Goal: Task Accomplishment & Management: Manage account settings

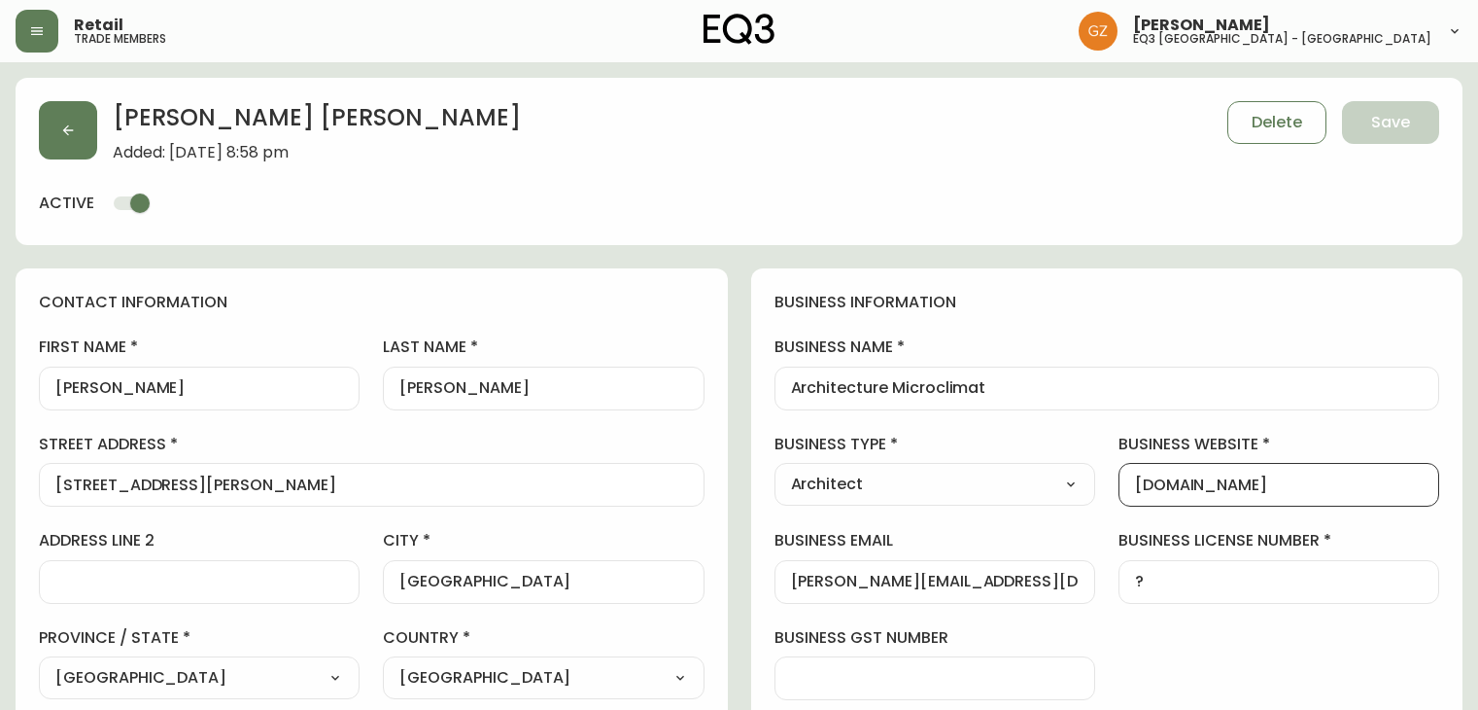
select select "QC"
select select "CA"
select select "CA_EN"
select select "Outreach from a Trade Rep"
select select "Architect"
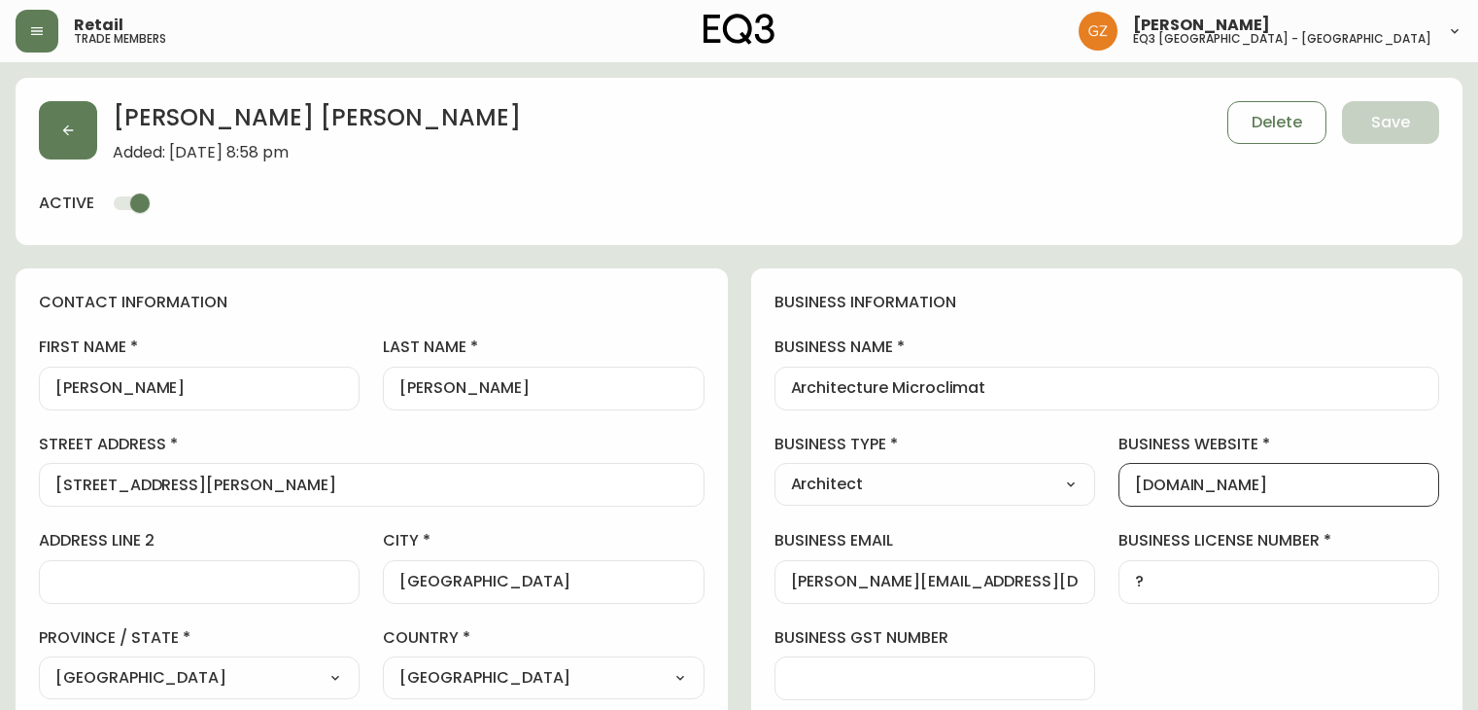
select select "cjw10z96t00cw6gs04aeyfqxf"
select select "false"
click at [54, 39] on button "button" at bounding box center [37, 31] width 43 height 43
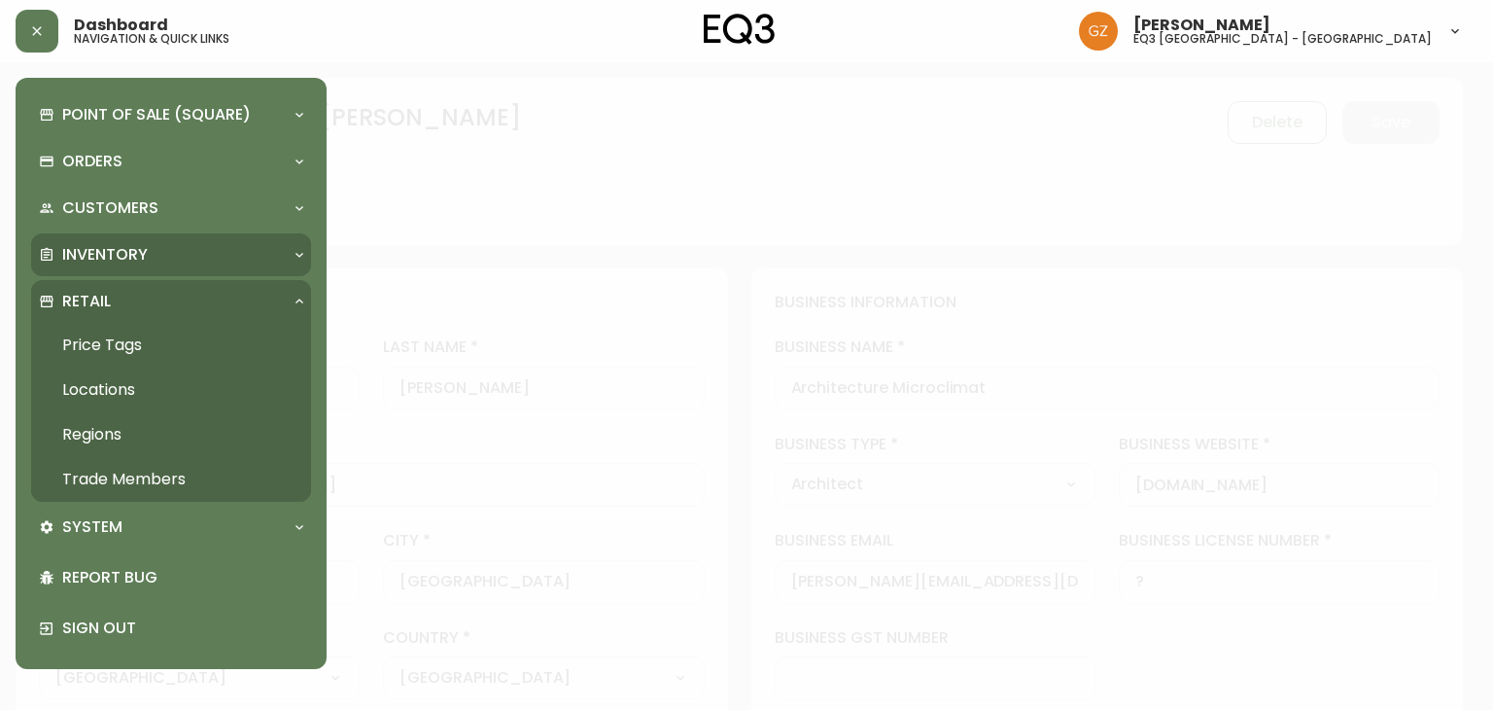
click at [113, 245] on p "Inventory" at bounding box center [105, 254] width 86 height 21
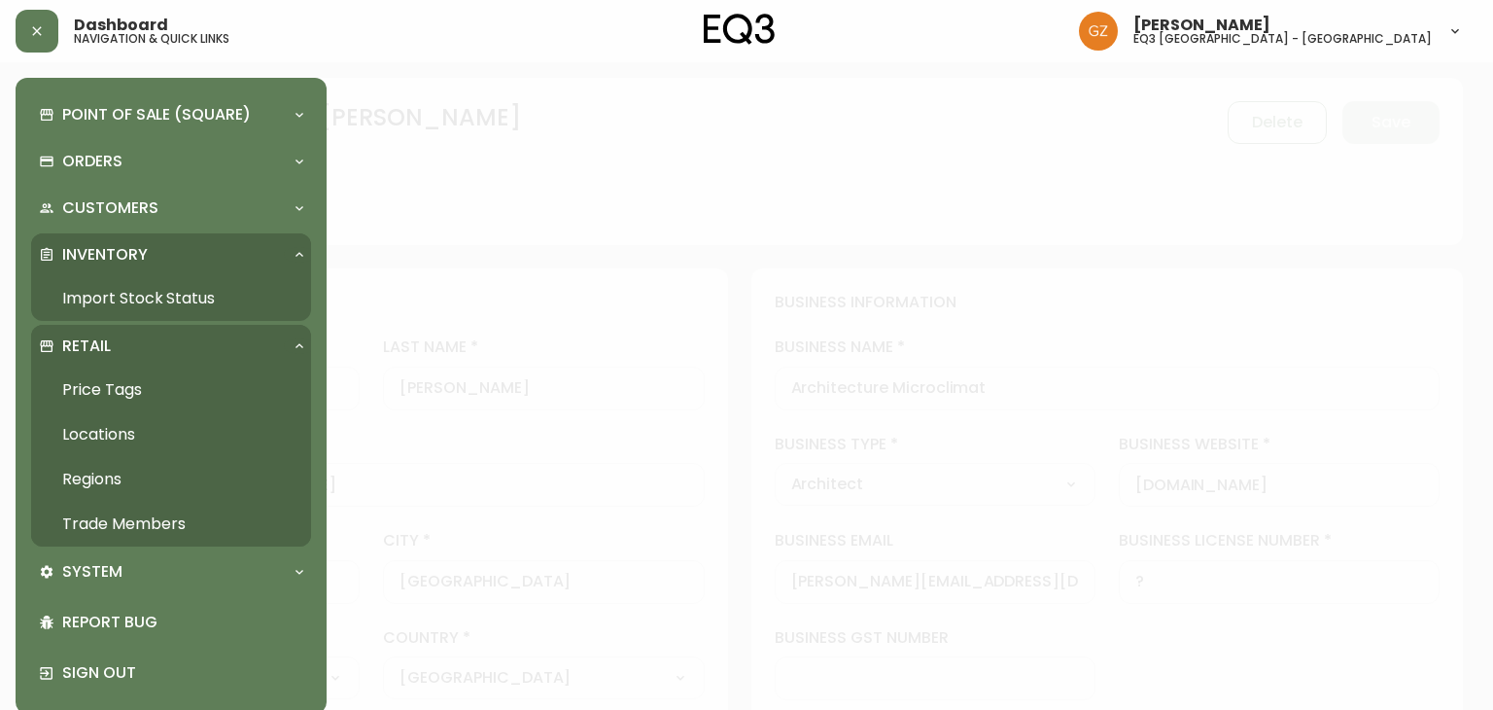
click at [87, 509] on link "Trade Members" at bounding box center [171, 524] width 280 height 45
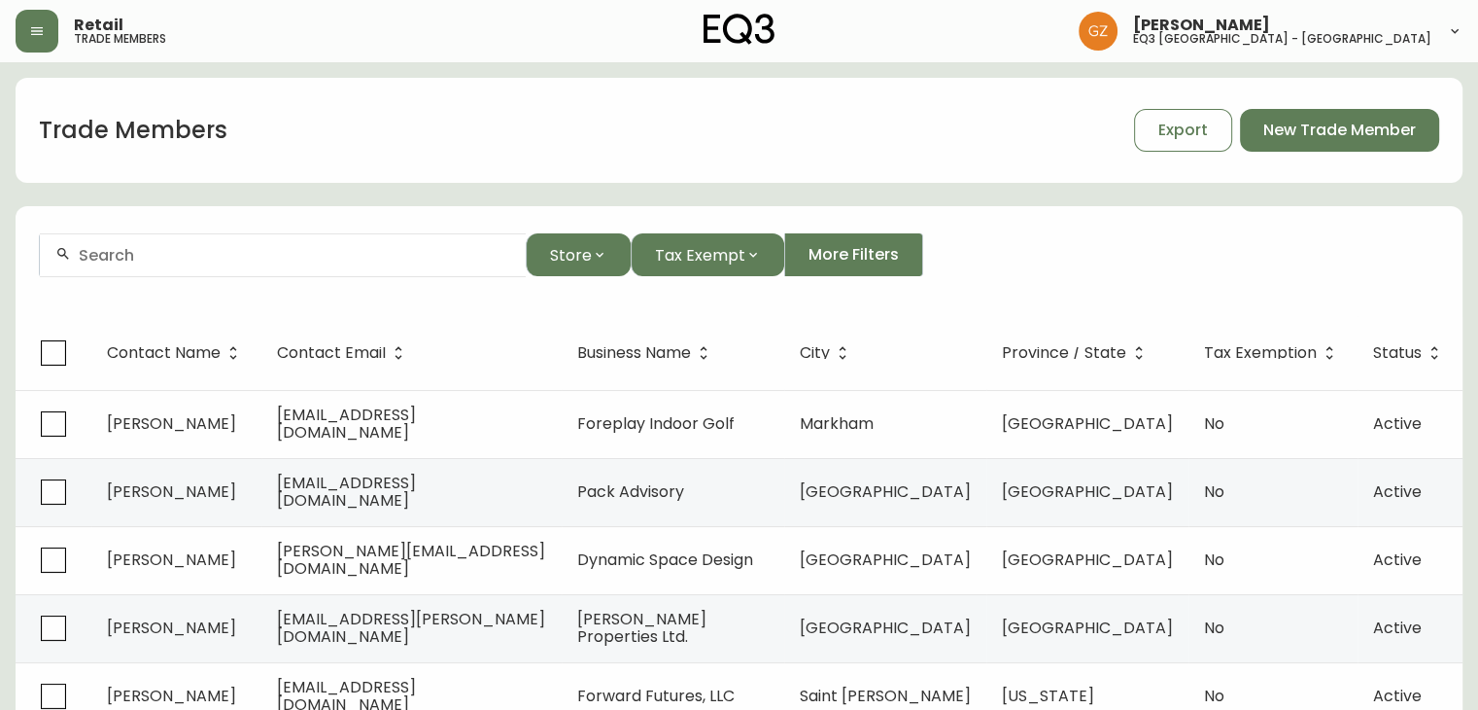
click at [345, 270] on div at bounding box center [283, 255] width 486 height 44
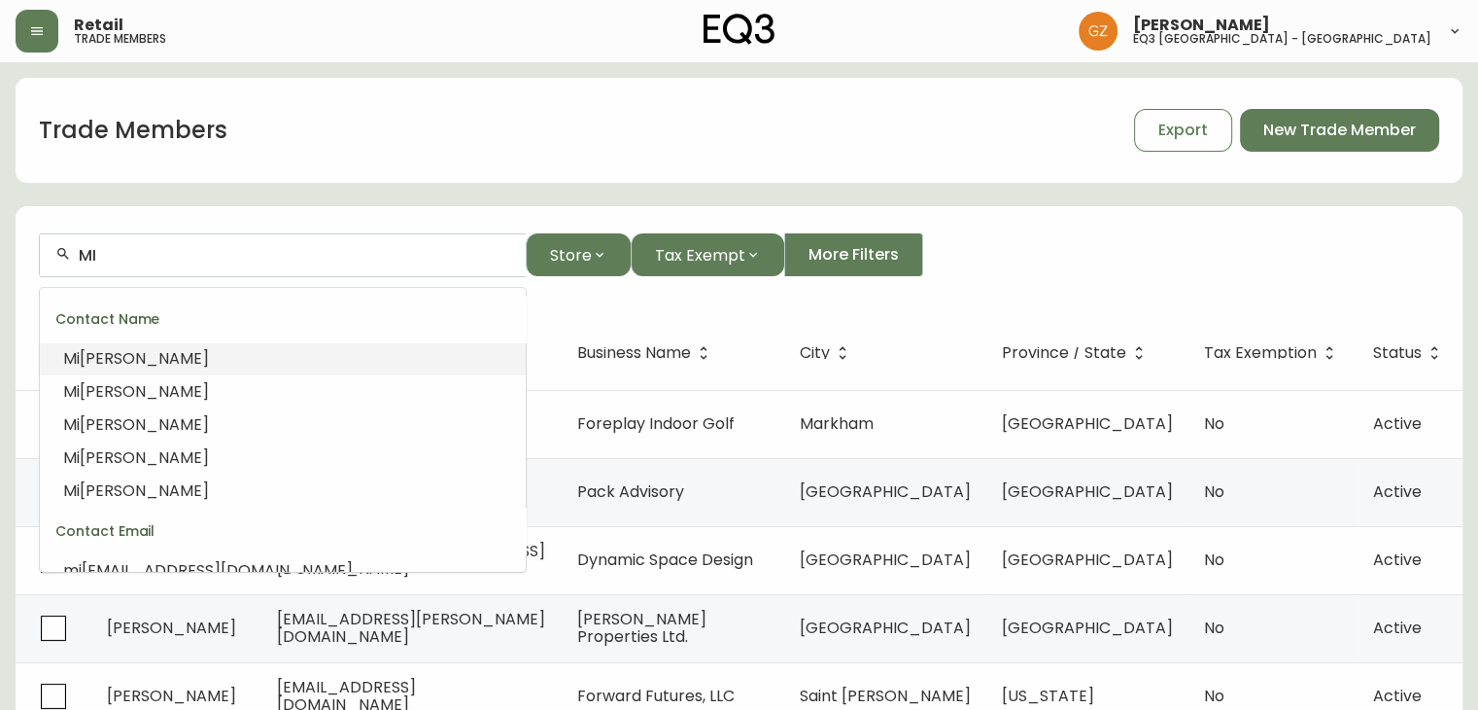
type input "M"
type input ","
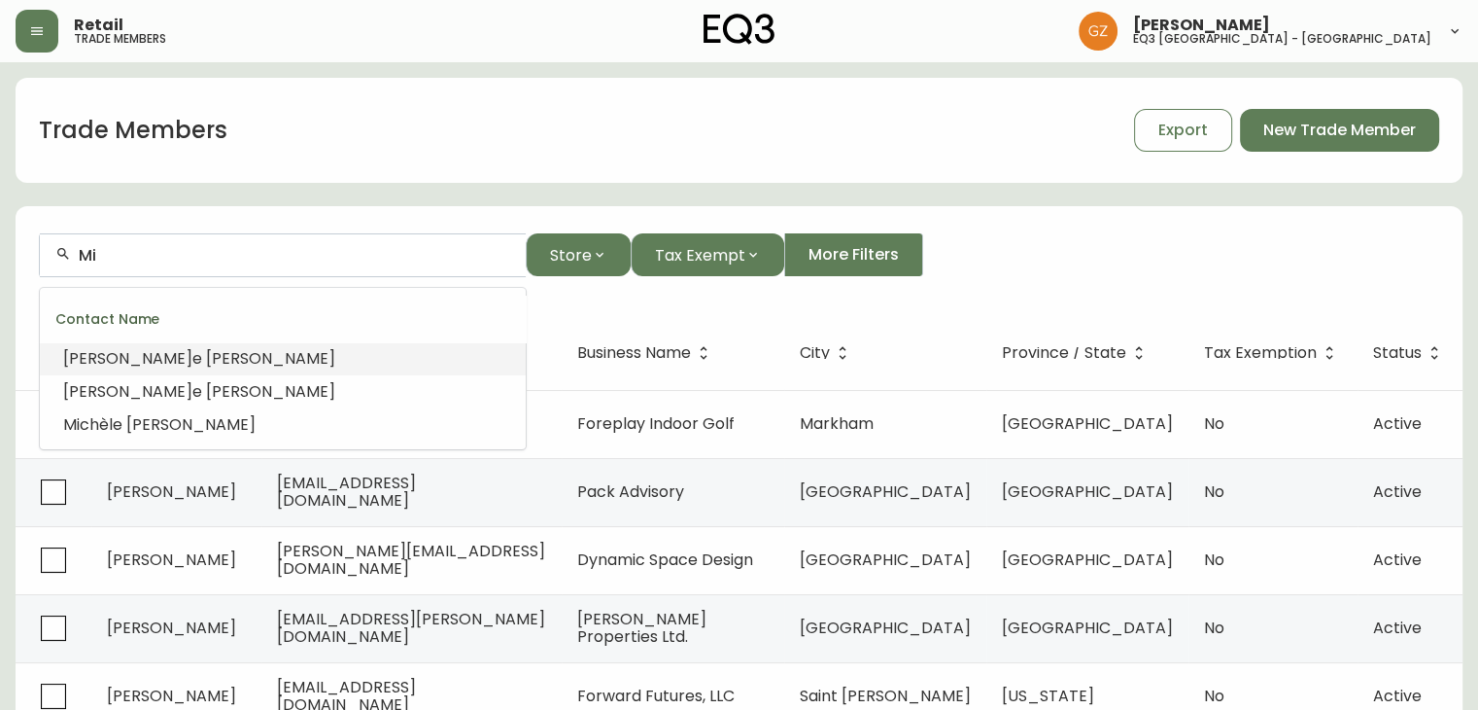
type input "M"
type input "a"
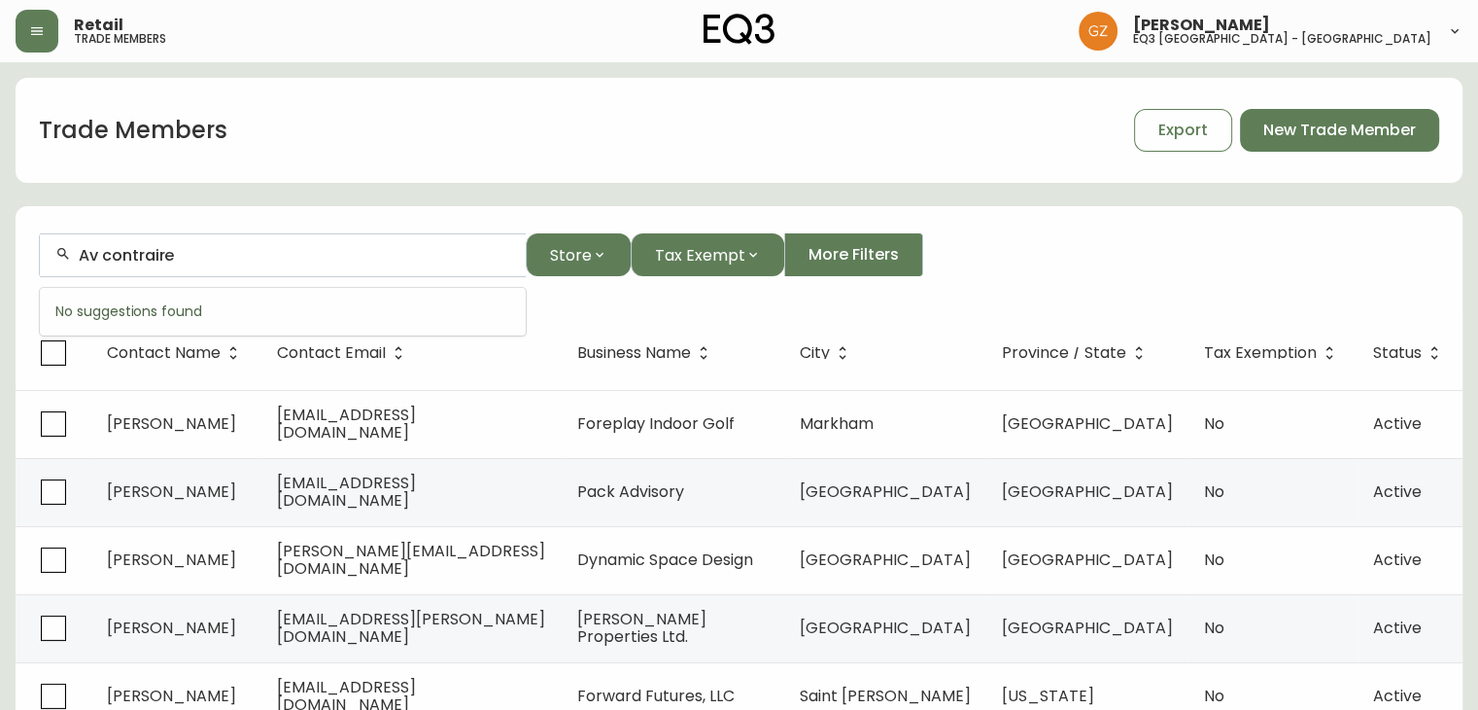
drag, startPoint x: 284, startPoint y: 258, endPoint x: 0, endPoint y: 258, distance: 283.8
click at [0, 258] on main "Trade Members Export New Trade Member Av contraire Store Tax Exempt More Filter…" at bounding box center [739, 588] width 1478 height 1052
paste input "[PERSON_NAME]"
click at [217, 353] on span "[PERSON_NAME]" at bounding box center [260, 358] width 129 height 22
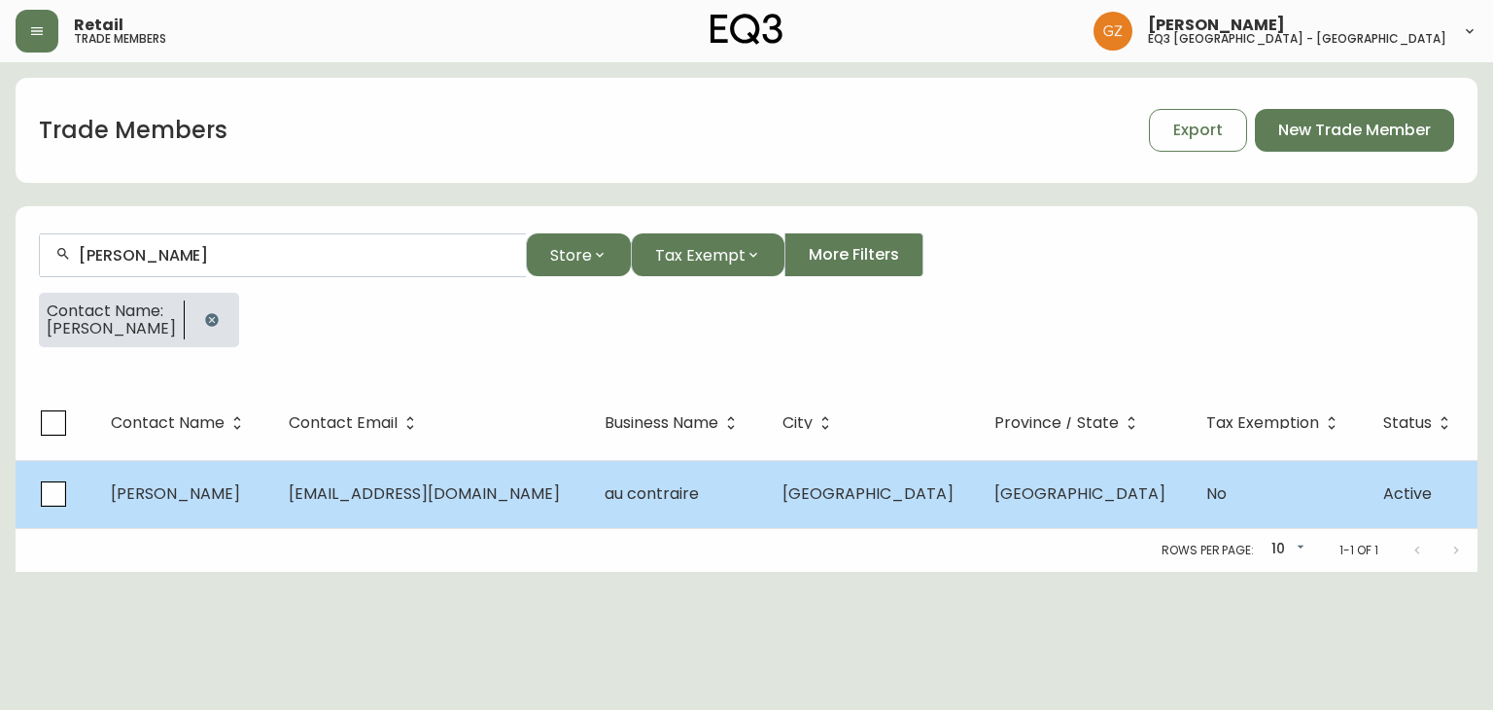
type input "[PERSON_NAME]"
click at [273, 494] on td "[PERSON_NAME]" at bounding box center [184, 494] width 178 height 68
select select "QC"
select select "CA"
select select "CA_EN"
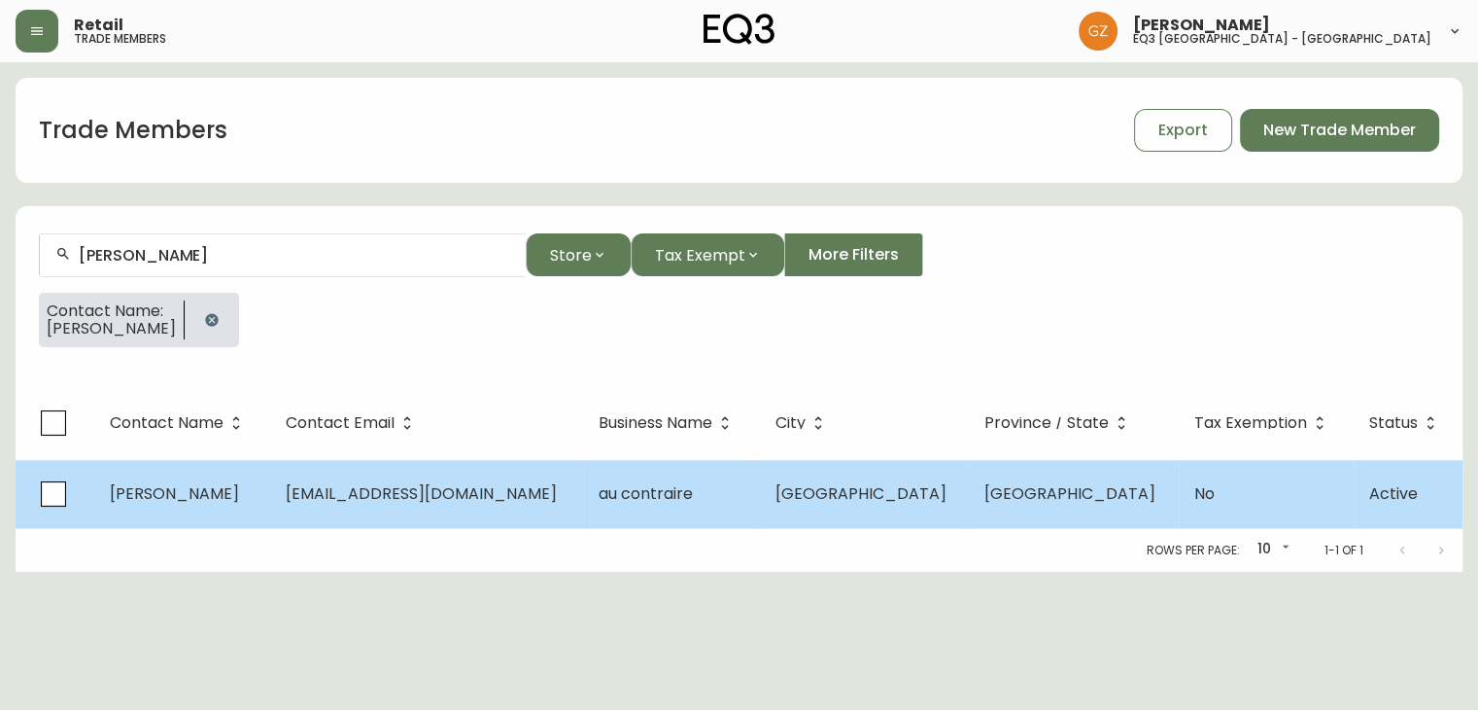
select select "Other"
select select "Interior Designer"
select select "false"
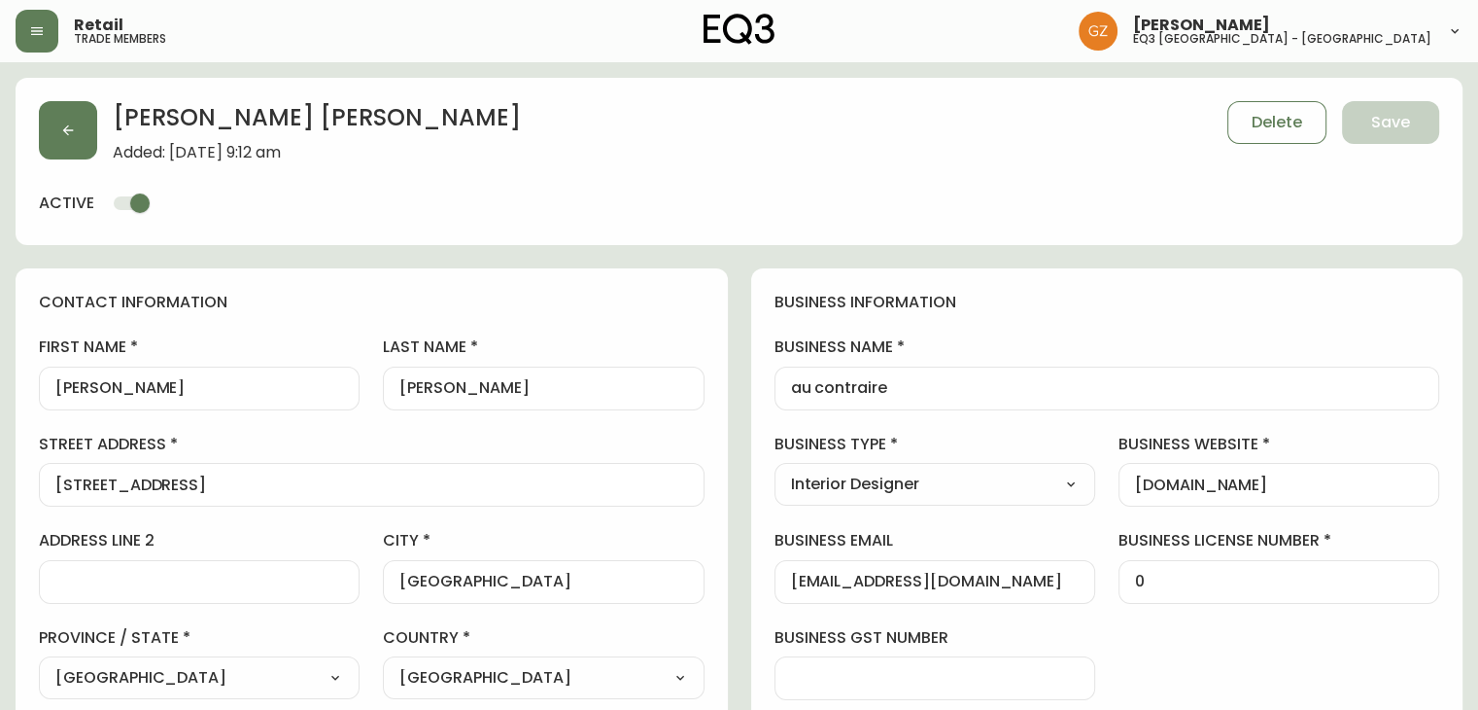
type input "EQ3 [GEOGRAPHIC_DATA] - [GEOGRAPHIC_DATA]"
select select "cjw10z96t00cw6gs04aeyfqxf"
drag, startPoint x: 1014, startPoint y: 588, endPoint x: 488, endPoint y: 580, distance: 525.9
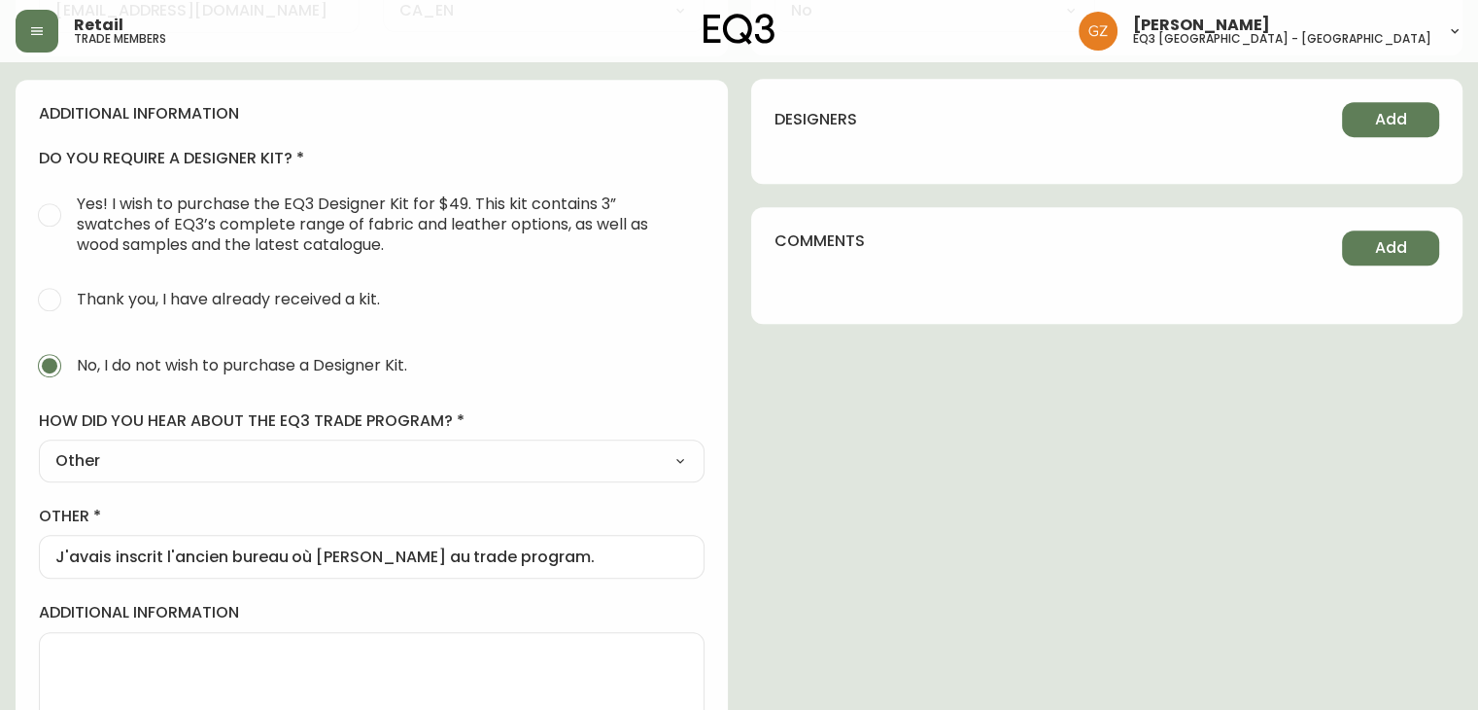
scroll to position [924, 0]
